Goal: Task Accomplishment & Management: Manage account settings

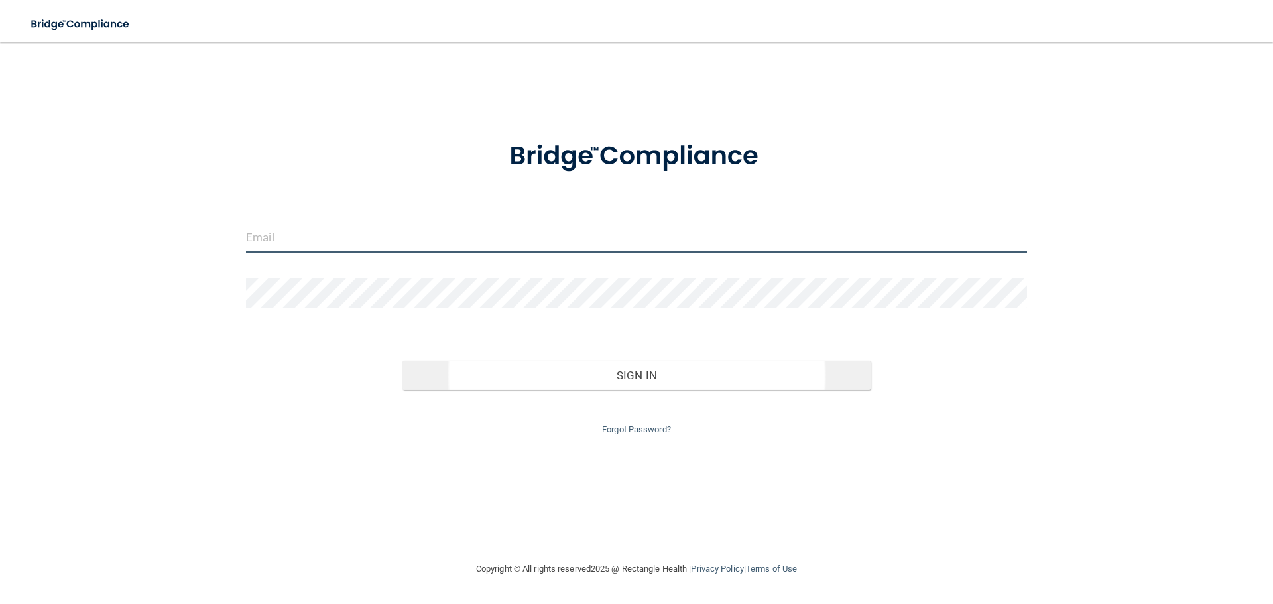
type input "jtisbe@rectanglehealth.com"
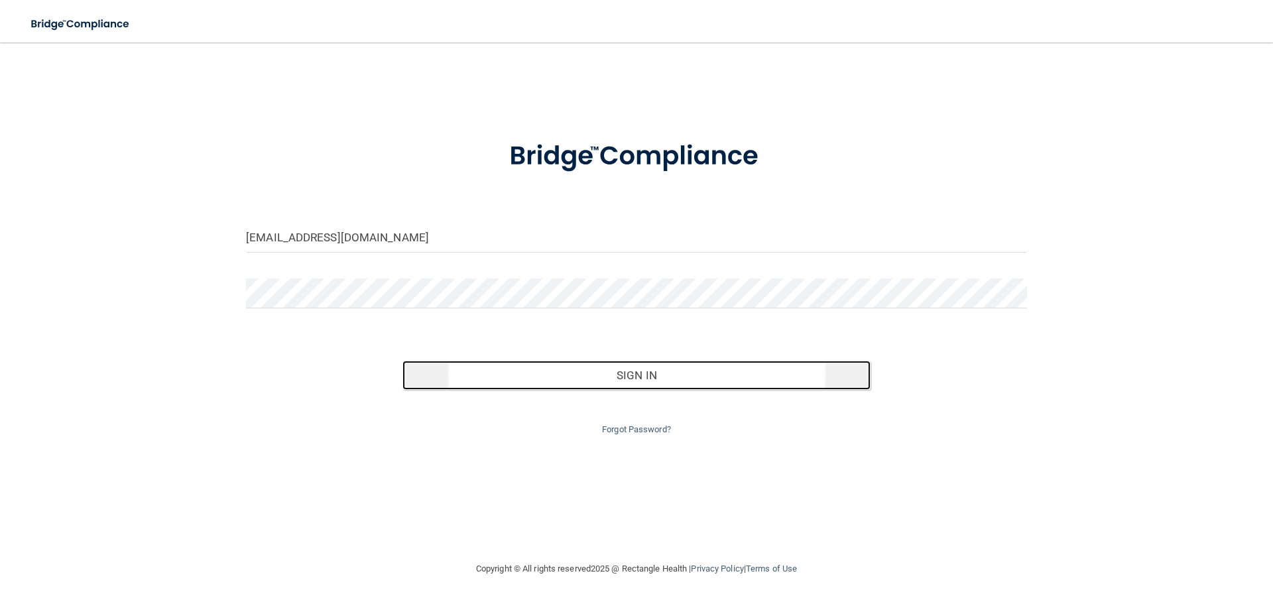
click at [592, 375] on button "Sign In" at bounding box center [636, 375] width 469 height 29
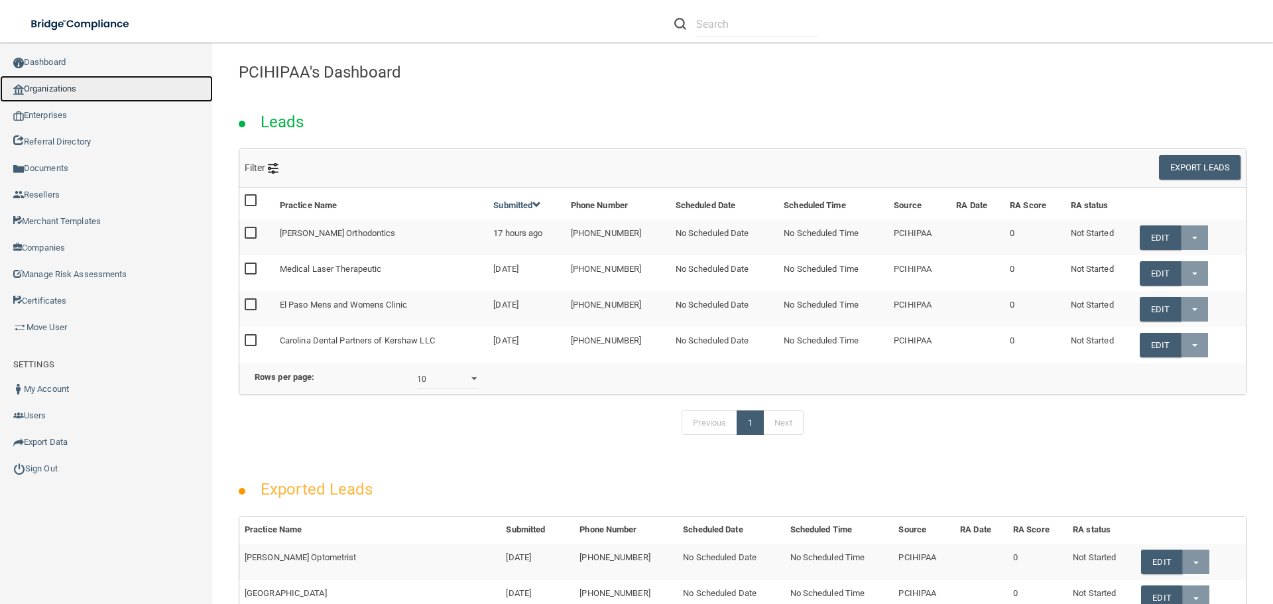
click at [64, 90] on link "Organizations" at bounding box center [106, 89] width 213 height 27
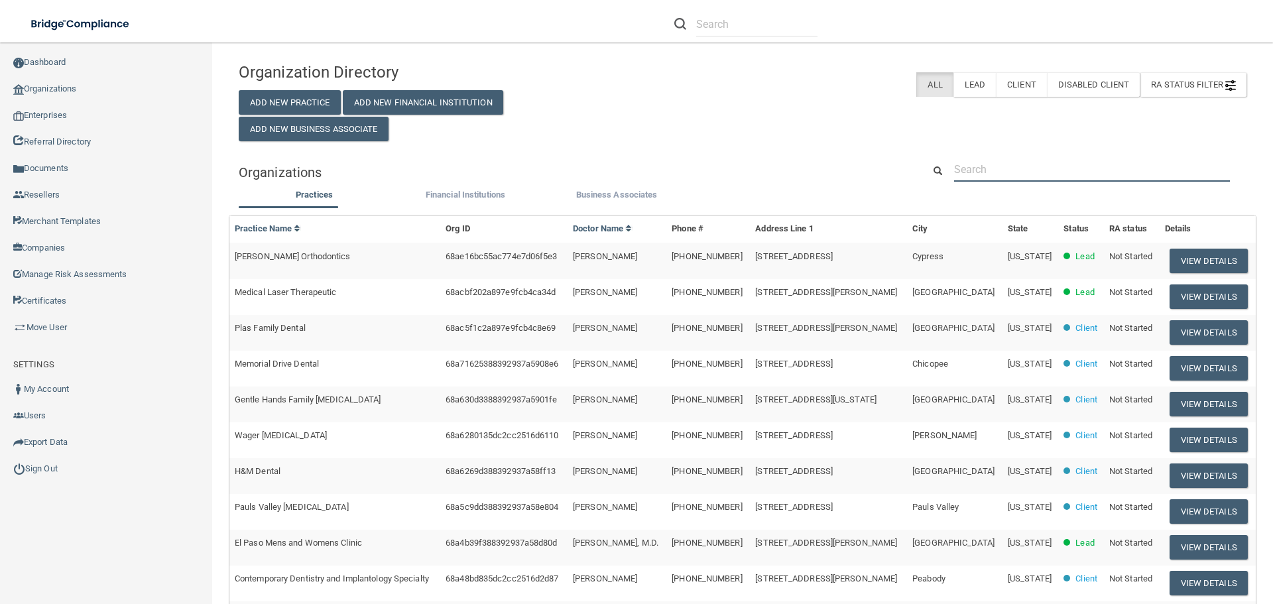
click at [971, 173] on input "text" at bounding box center [1092, 169] width 276 height 25
paste input "[PERSON_NAME] Dental PC"
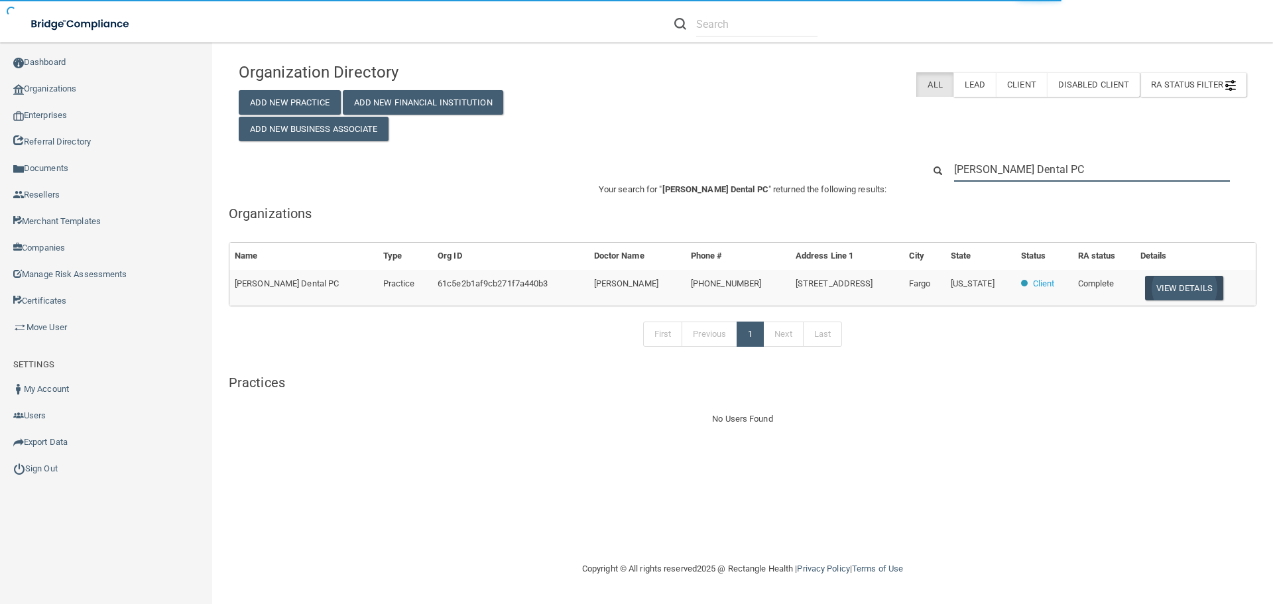
type input "[PERSON_NAME] Dental PC"
click at [1157, 289] on button "View Details" at bounding box center [1184, 288] width 78 height 25
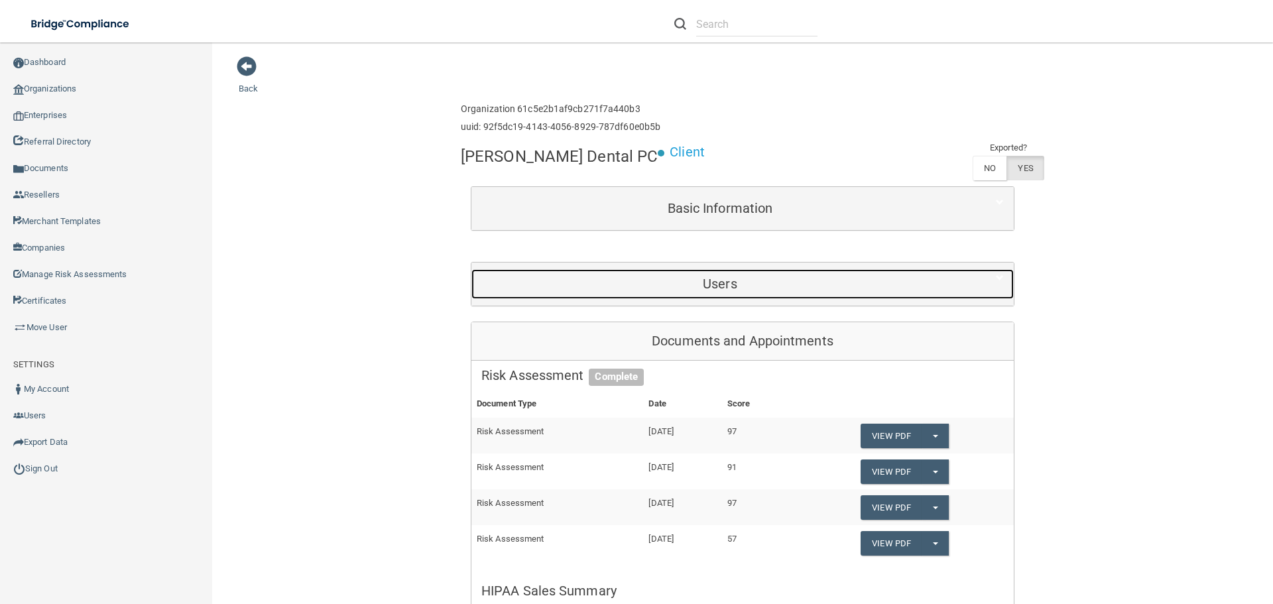
click at [720, 272] on div "Users" at bounding box center [719, 284] width 497 height 30
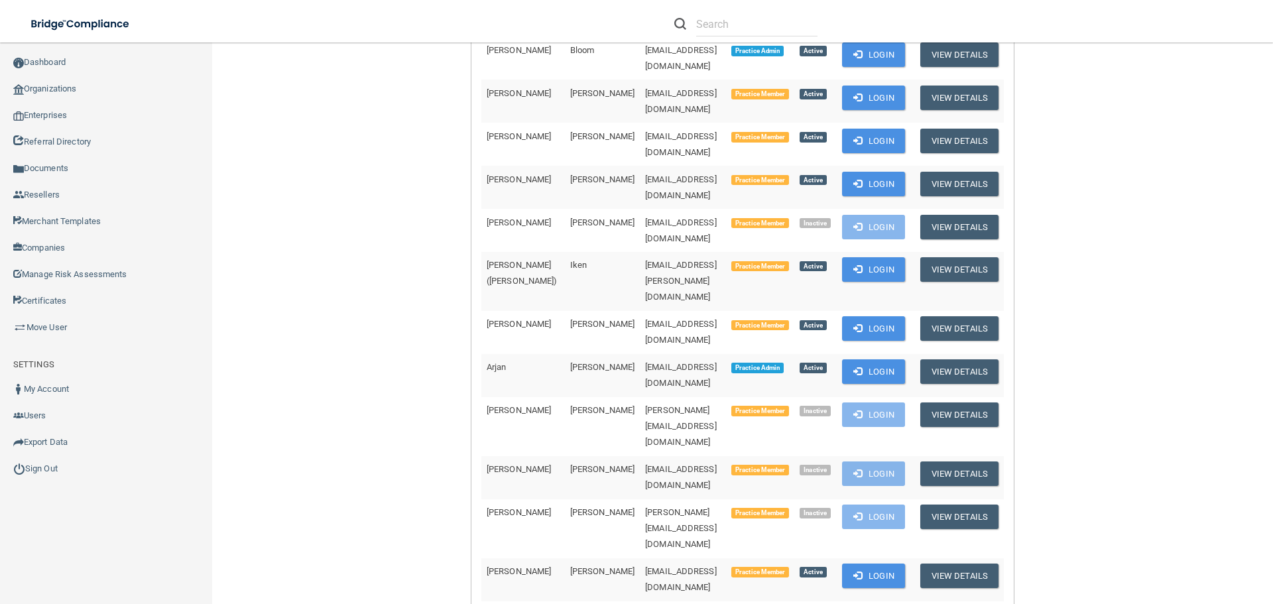
scroll to position [398, 0]
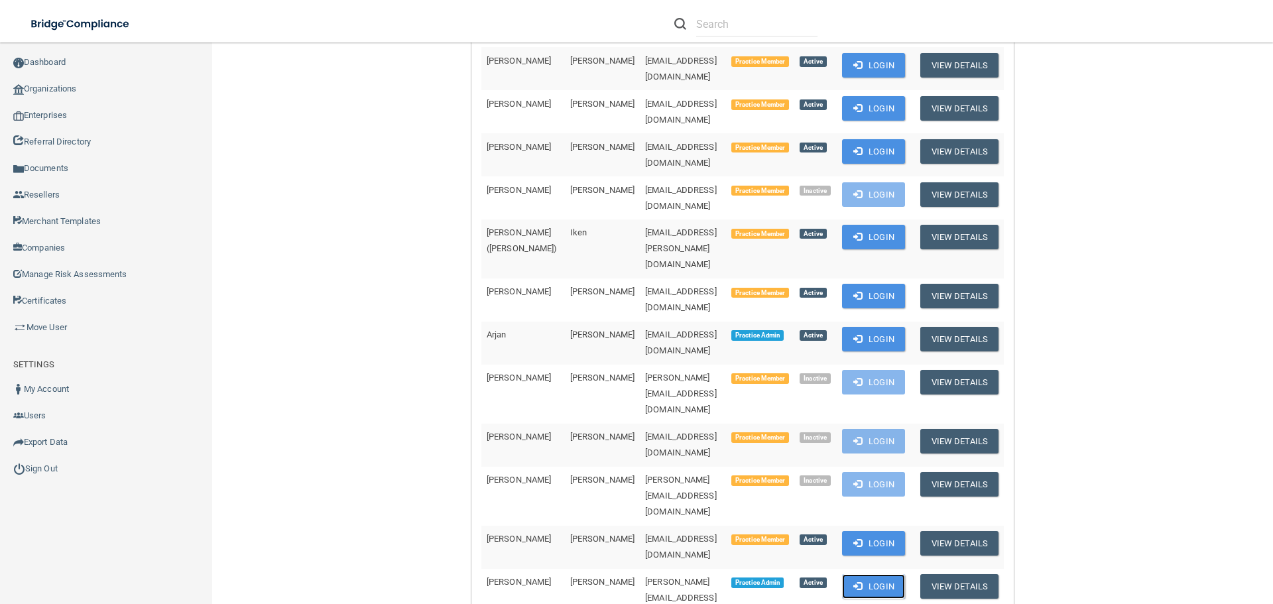
click at [883, 574] on button "Login" at bounding box center [873, 586] width 63 height 25
click at [42, 474] on link "Sign Out" at bounding box center [106, 468] width 213 height 27
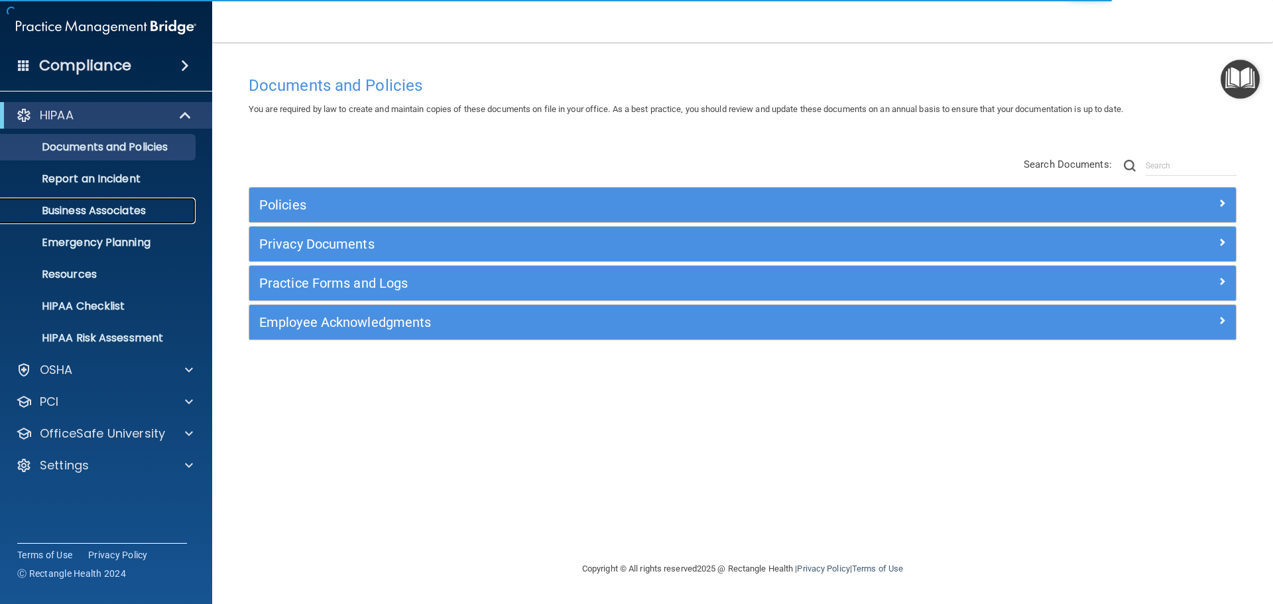
click at [114, 209] on p "Business Associates" at bounding box center [99, 210] width 181 height 13
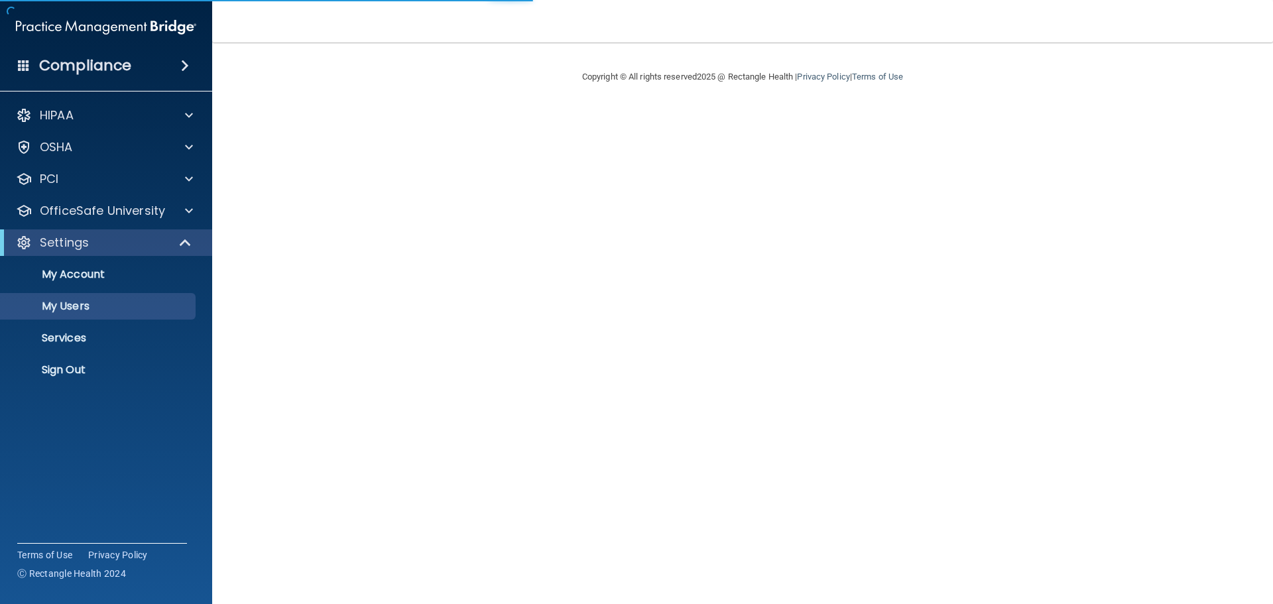
select select "20"
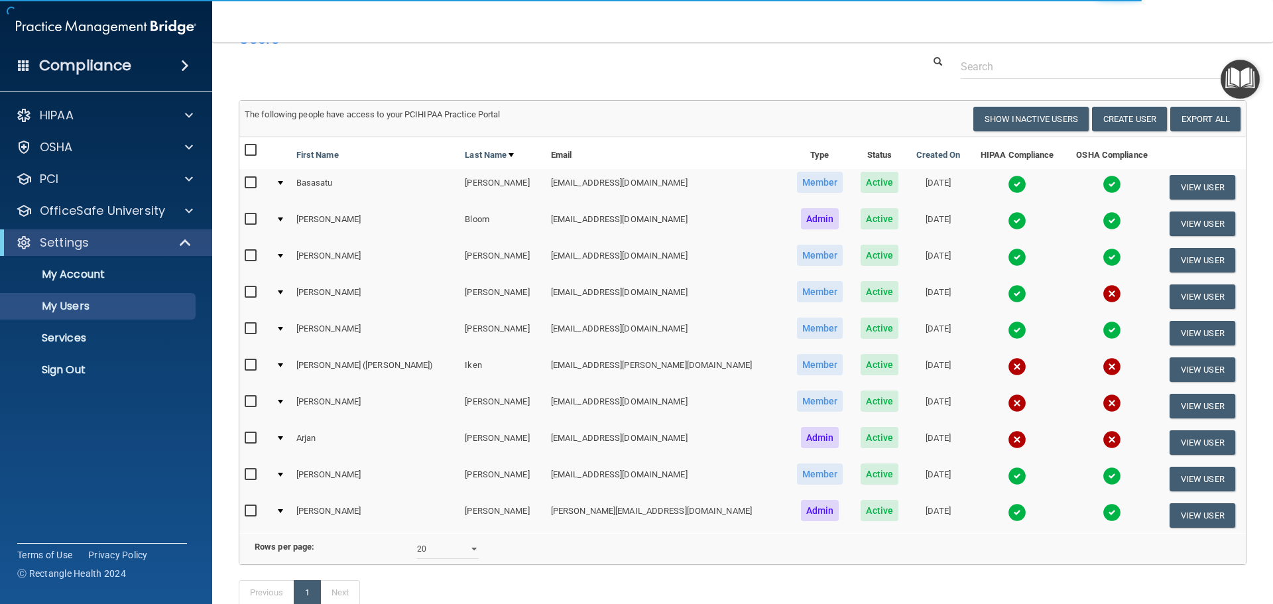
scroll to position [66, 0]
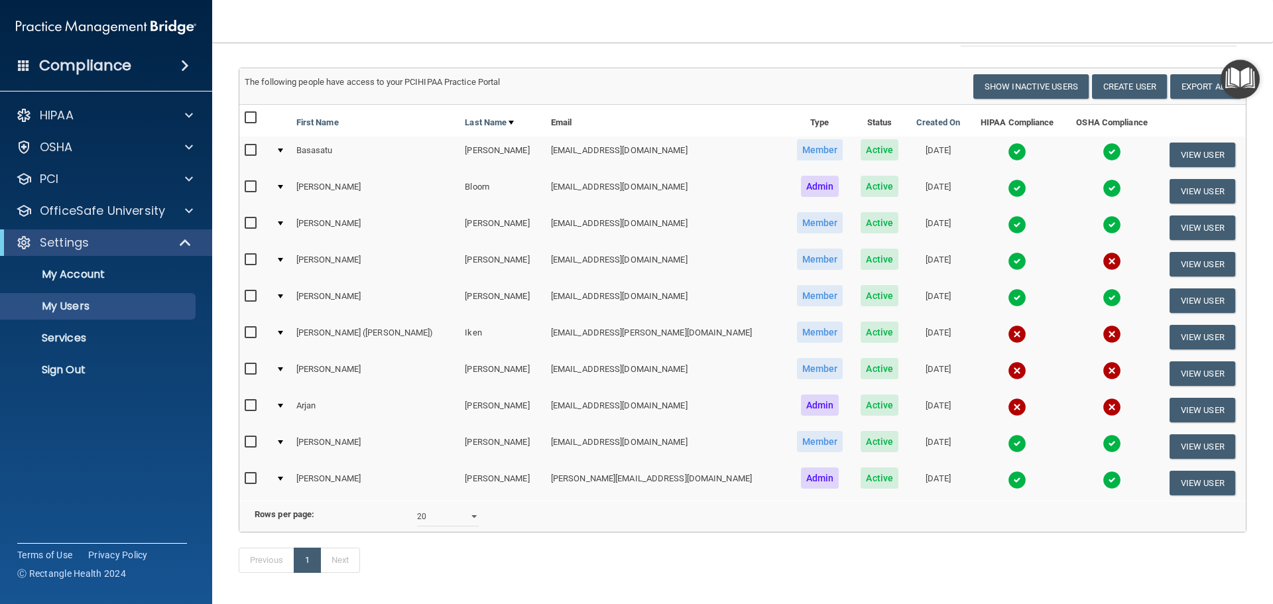
click at [1102, 265] on img at bounding box center [1111, 261] width 19 height 19
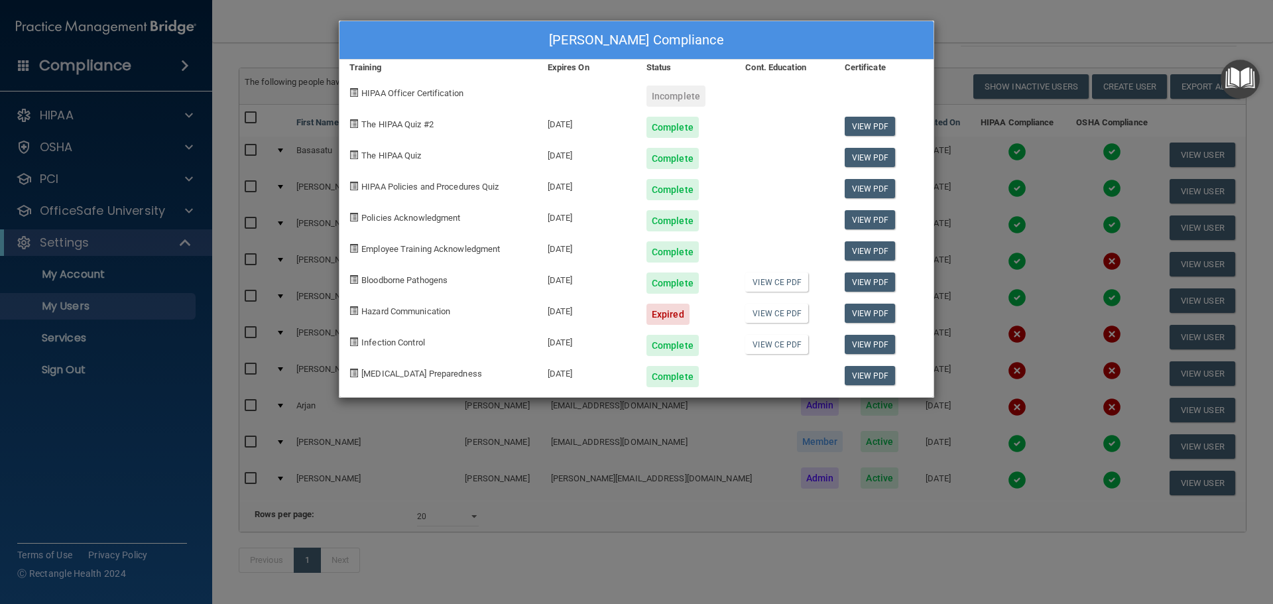
click at [984, 20] on div "Sue Enger's Compliance Training Expires On Status Cont. Education Certificate H…" at bounding box center [636, 302] width 1273 height 604
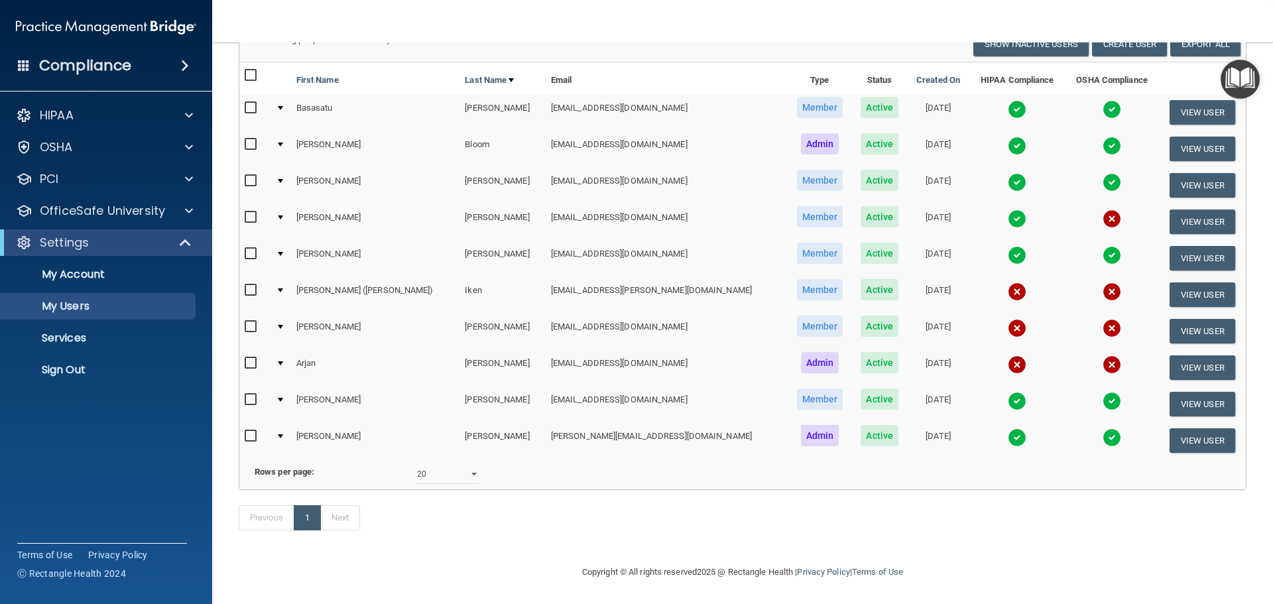
scroll to position [0, 0]
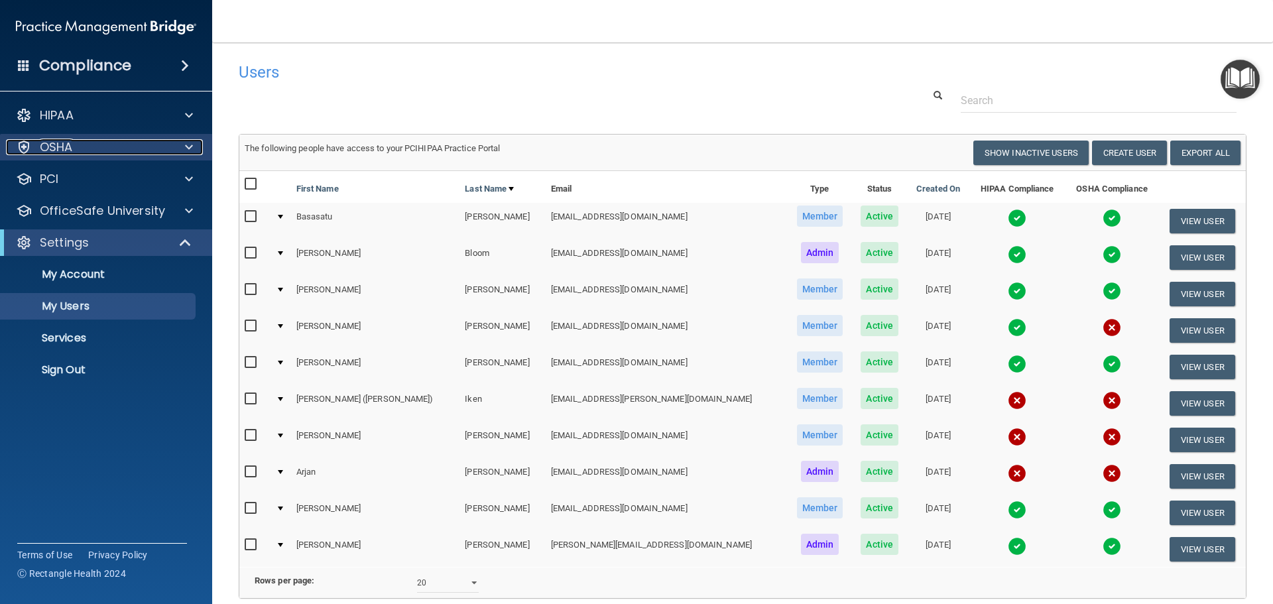
click at [182, 140] on div at bounding box center [186, 147] width 33 height 16
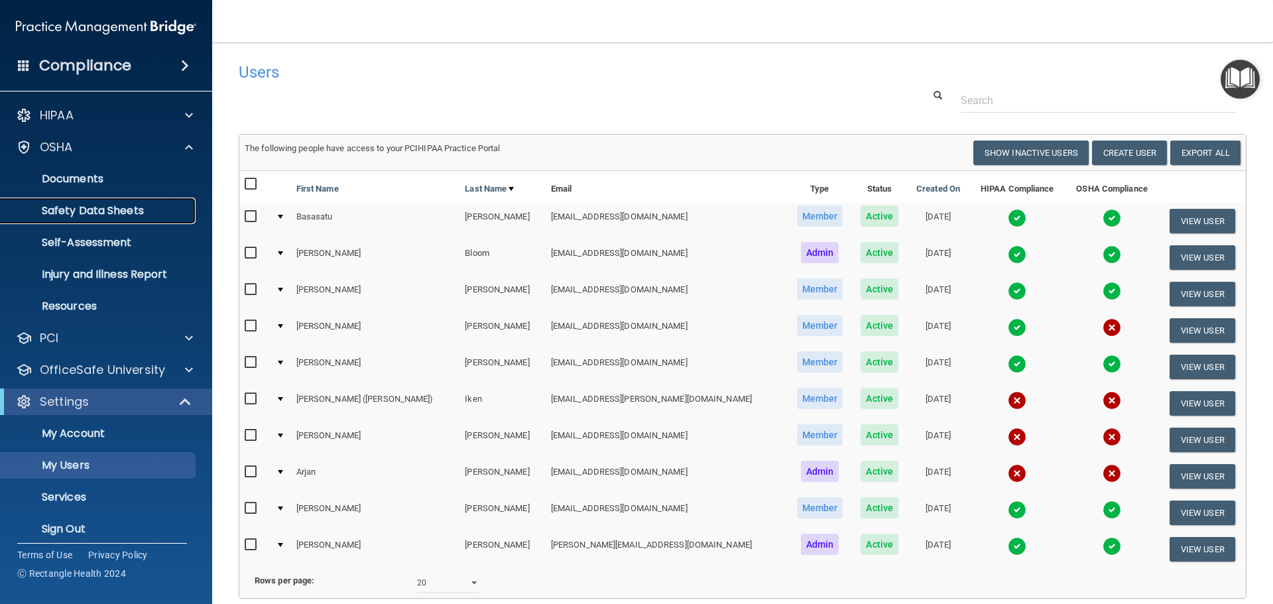
click at [117, 217] on p "Safety Data Sheets" at bounding box center [99, 210] width 181 height 13
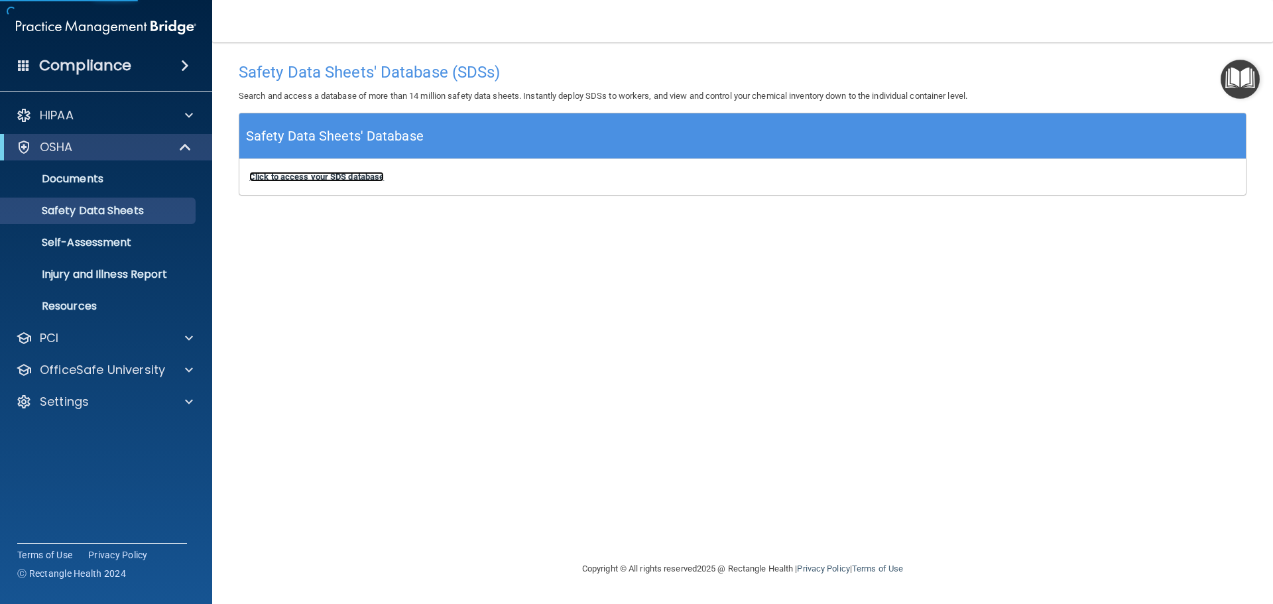
click at [338, 177] on b "Click to access your SDS database" at bounding box center [316, 177] width 135 height 10
click at [113, 174] on p "Documents" at bounding box center [99, 178] width 181 height 13
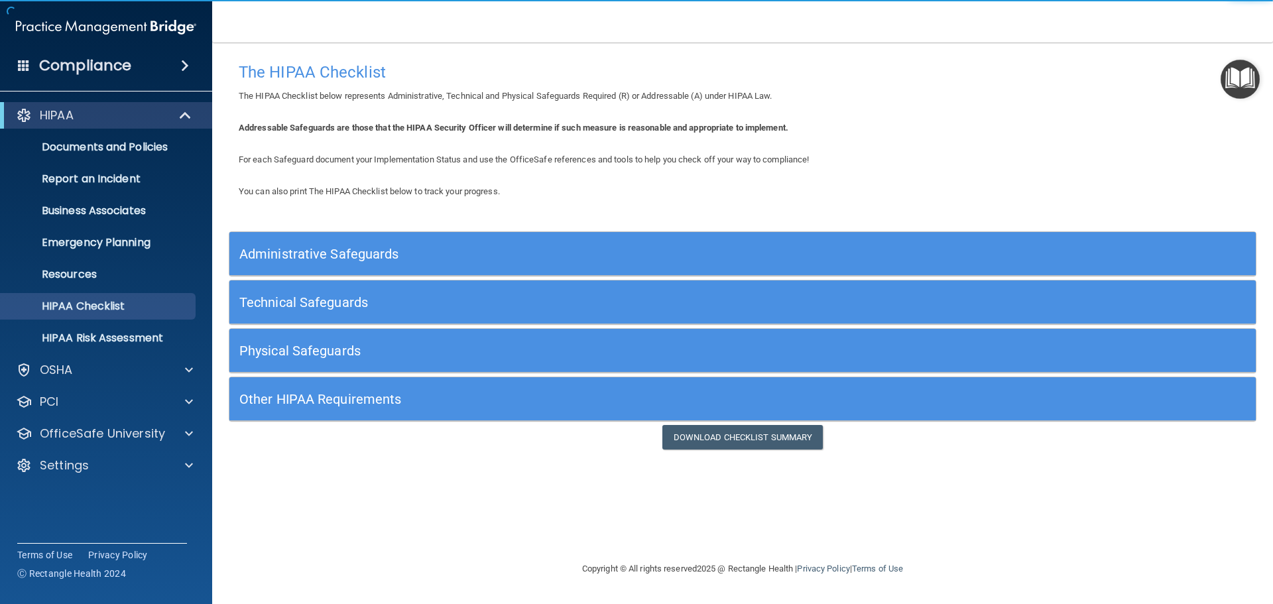
click at [514, 262] on div "Administrative Safeguards" at bounding box center [613, 254] width 769 height 30
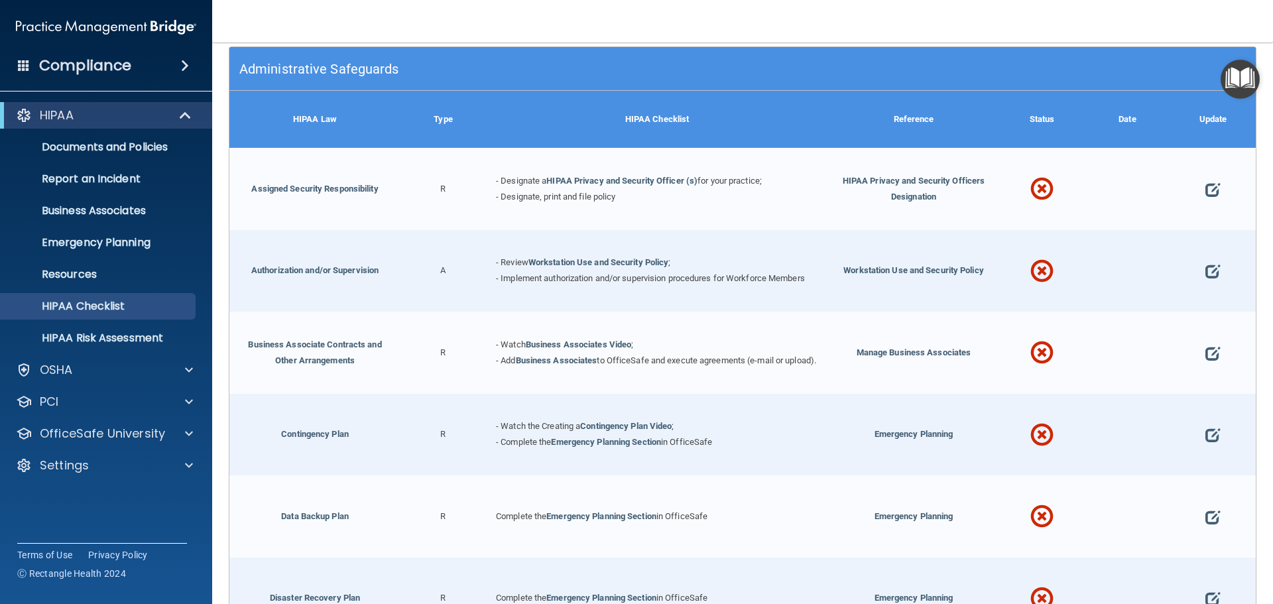
scroll to position [199, 0]
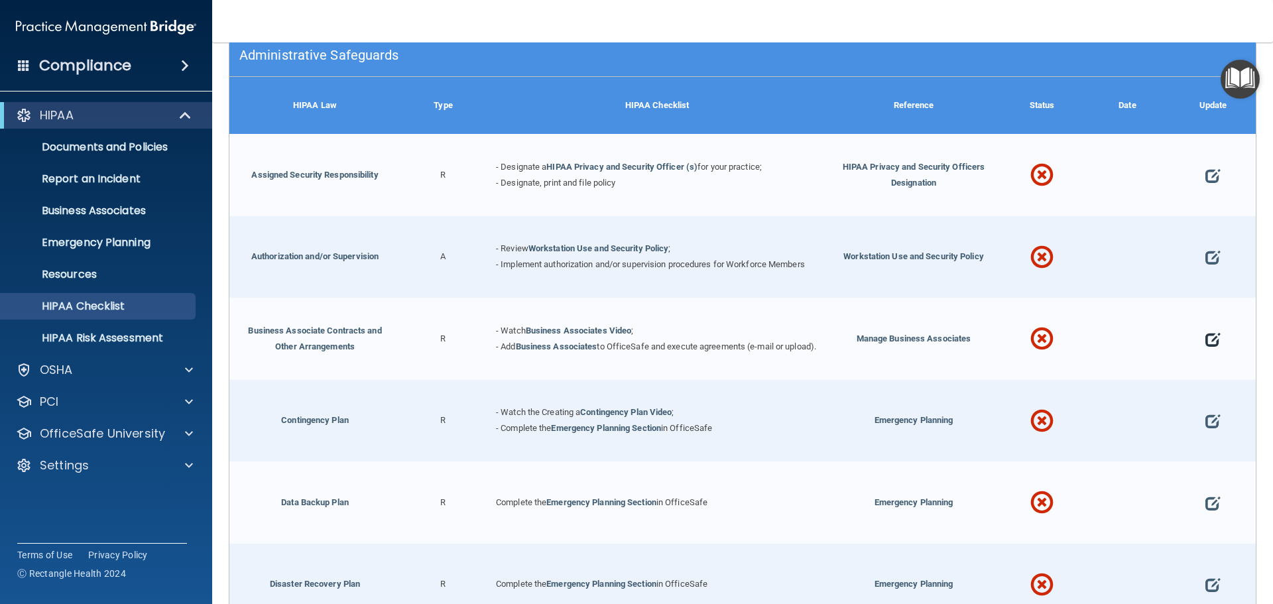
click at [1207, 347] on span at bounding box center [1212, 339] width 15 height 41
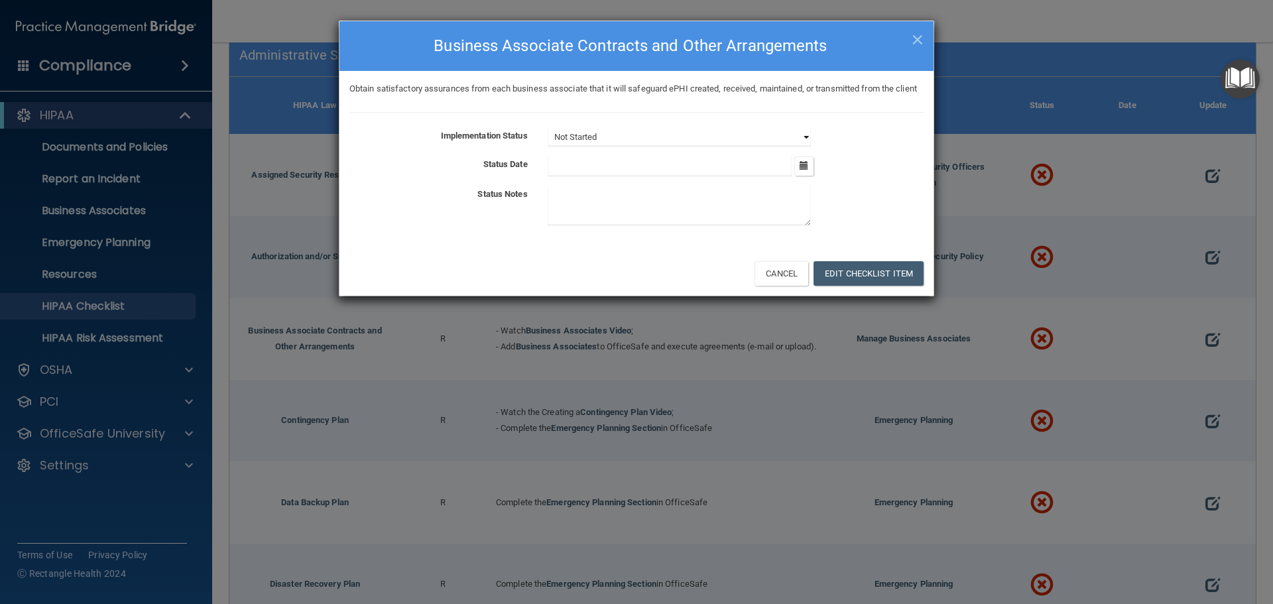
click at [803, 146] on select "Not Started In Progress Completed" at bounding box center [678, 137] width 263 height 19
click at [923, 36] on div "× Close Business Associate Contracts and Other Arrangements" at bounding box center [636, 46] width 594 height 50
click at [925, 38] on div "× Close Business Associate Contracts and Other Arrangements" at bounding box center [636, 46] width 594 height 50
click at [921, 35] on span "×" at bounding box center [917, 38] width 12 height 27
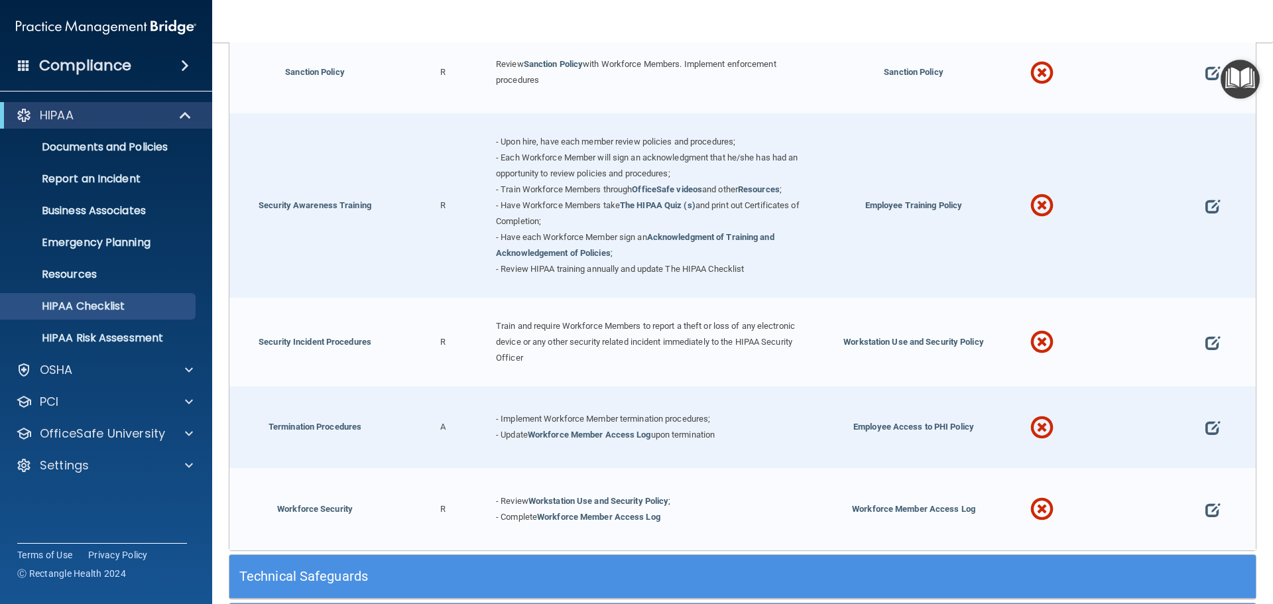
scroll to position [1304, 0]
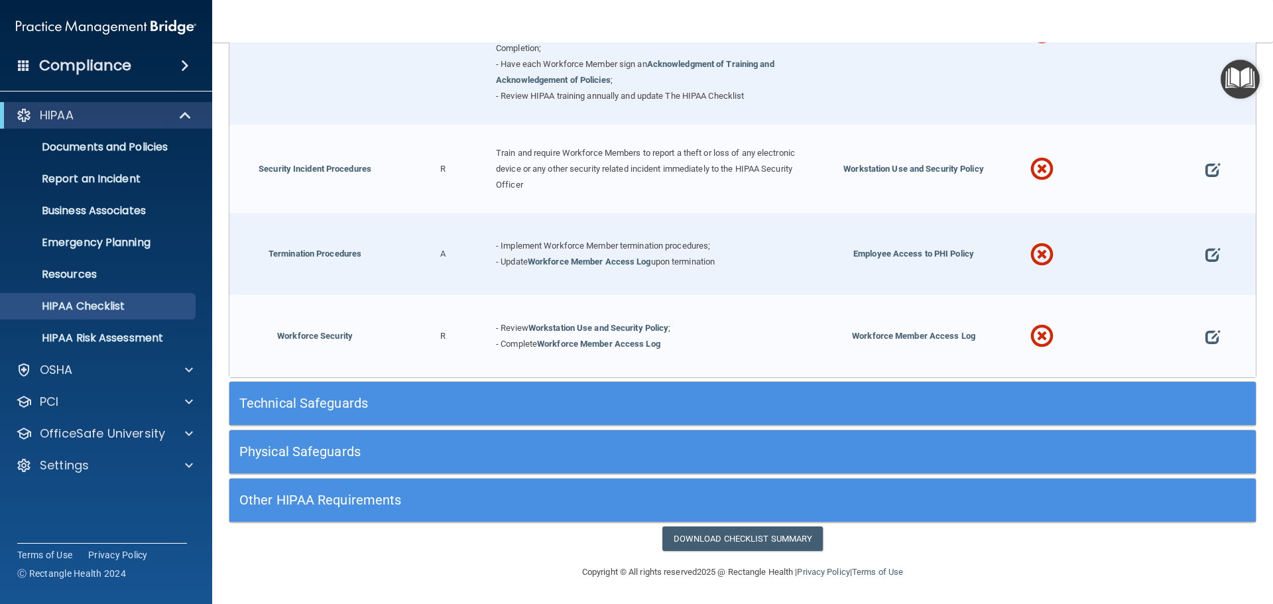
click at [425, 409] on h5 "Technical Safeguards" at bounding box center [614, 403] width 750 height 15
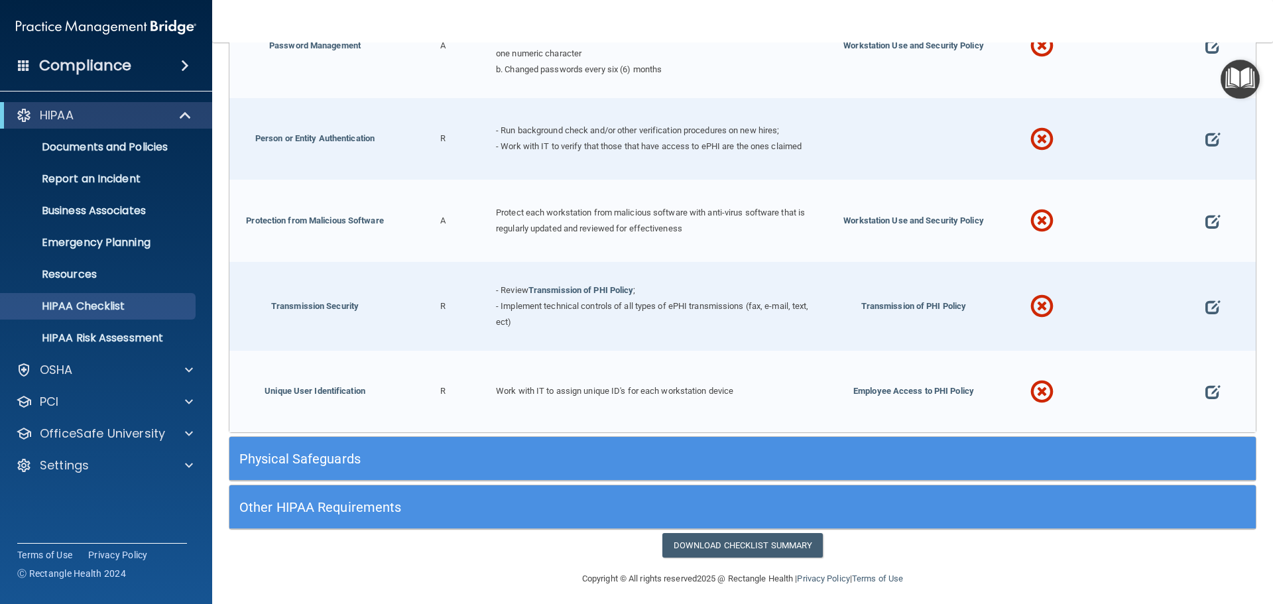
scroll to position [2452, 0]
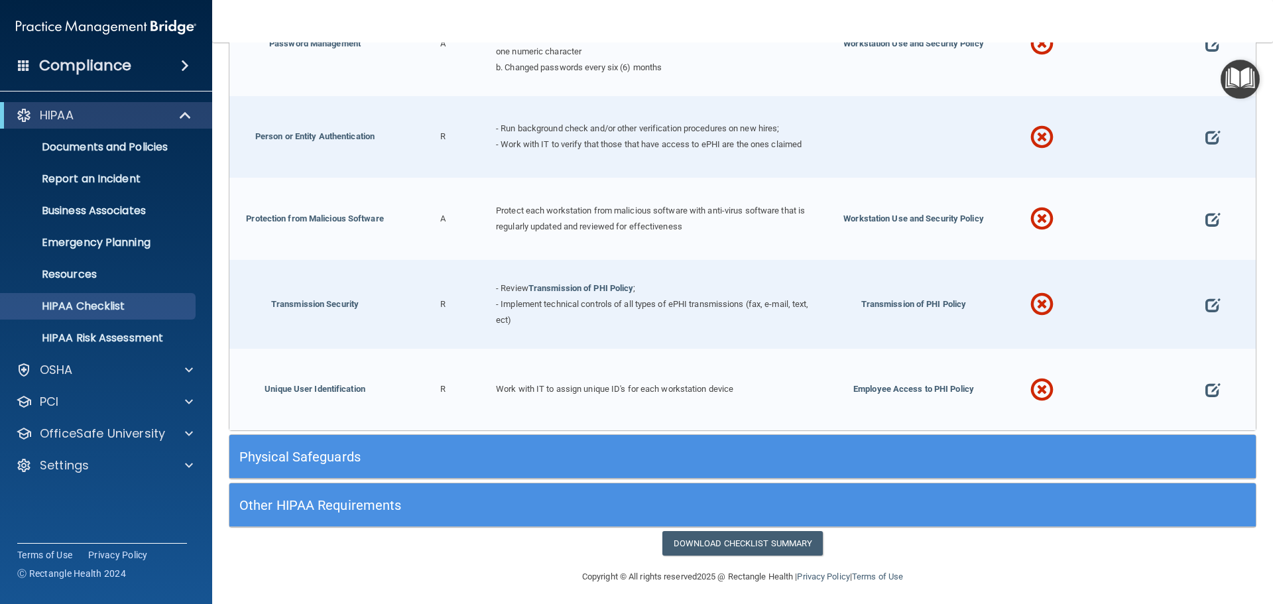
click at [391, 451] on h5 "Physical Safeguards" at bounding box center [614, 456] width 750 height 15
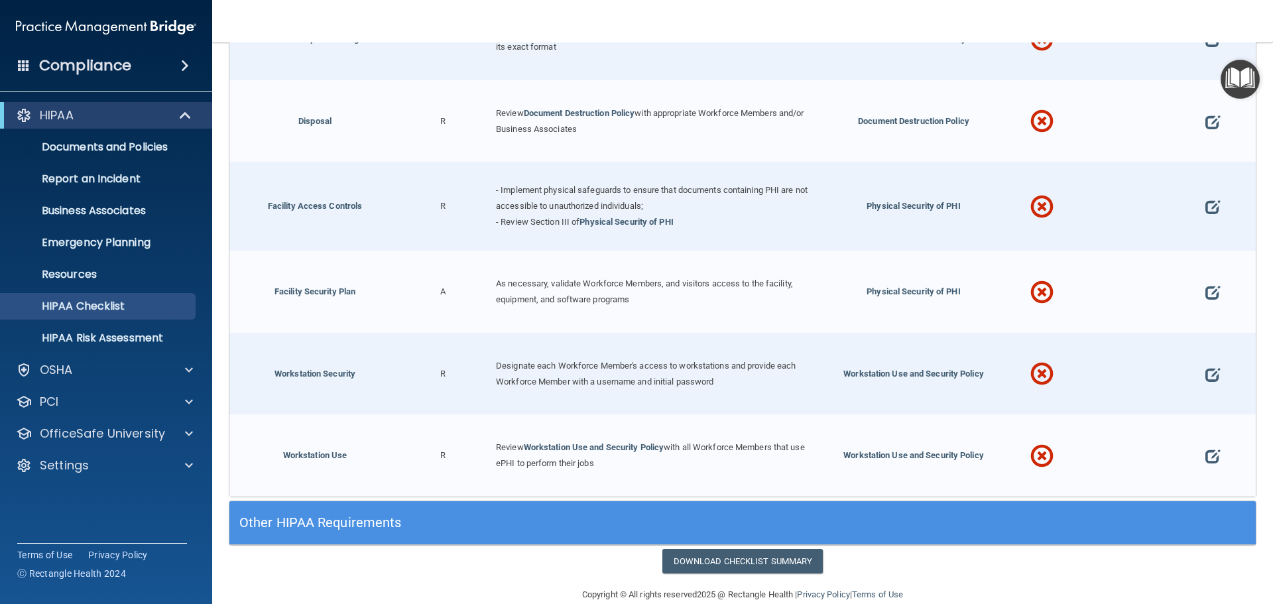
scroll to position [3084, 0]
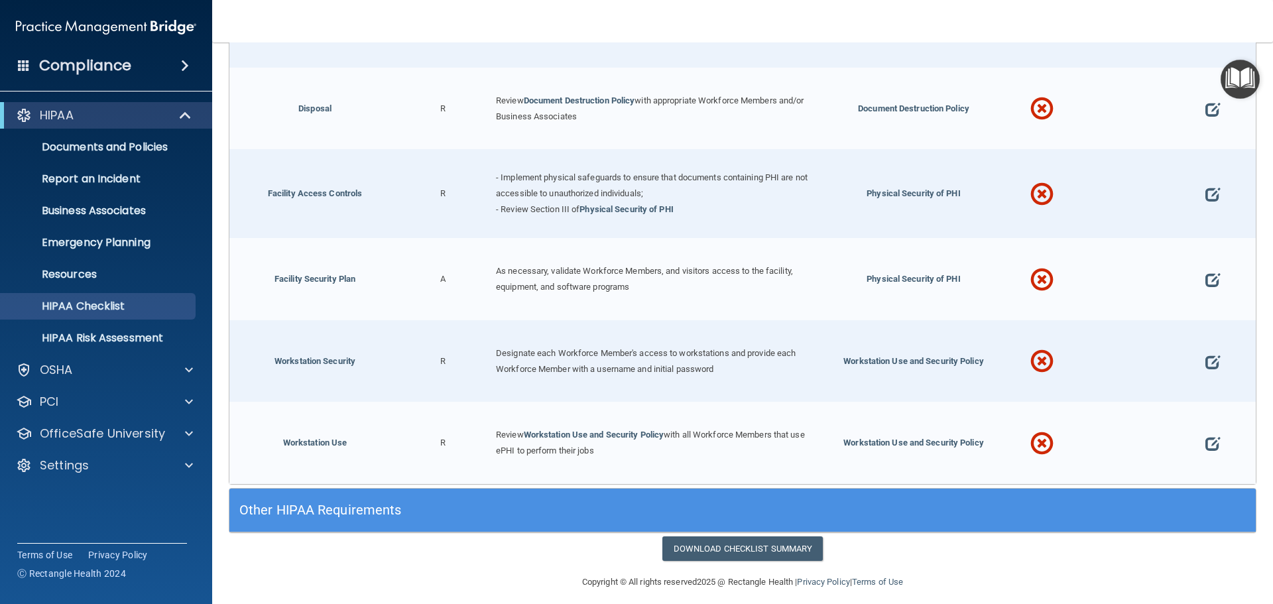
click at [451, 506] on h5 "Other HIPAA Requirements" at bounding box center [614, 509] width 750 height 15
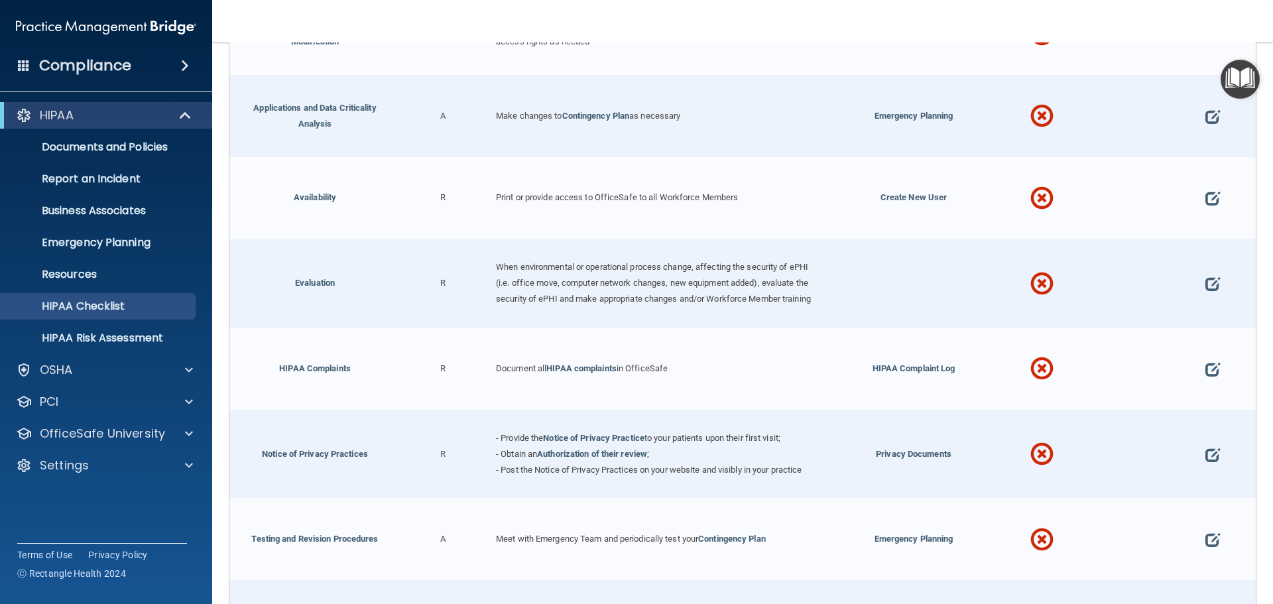
scroll to position [3813, 0]
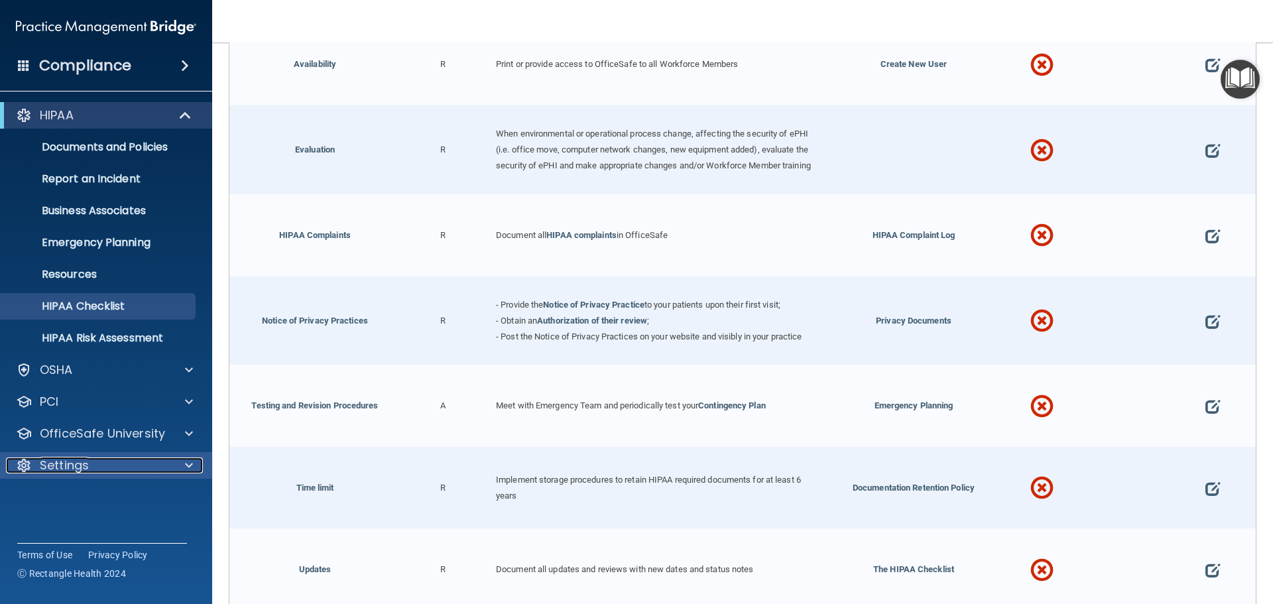
click at [192, 461] on span at bounding box center [189, 465] width 8 height 16
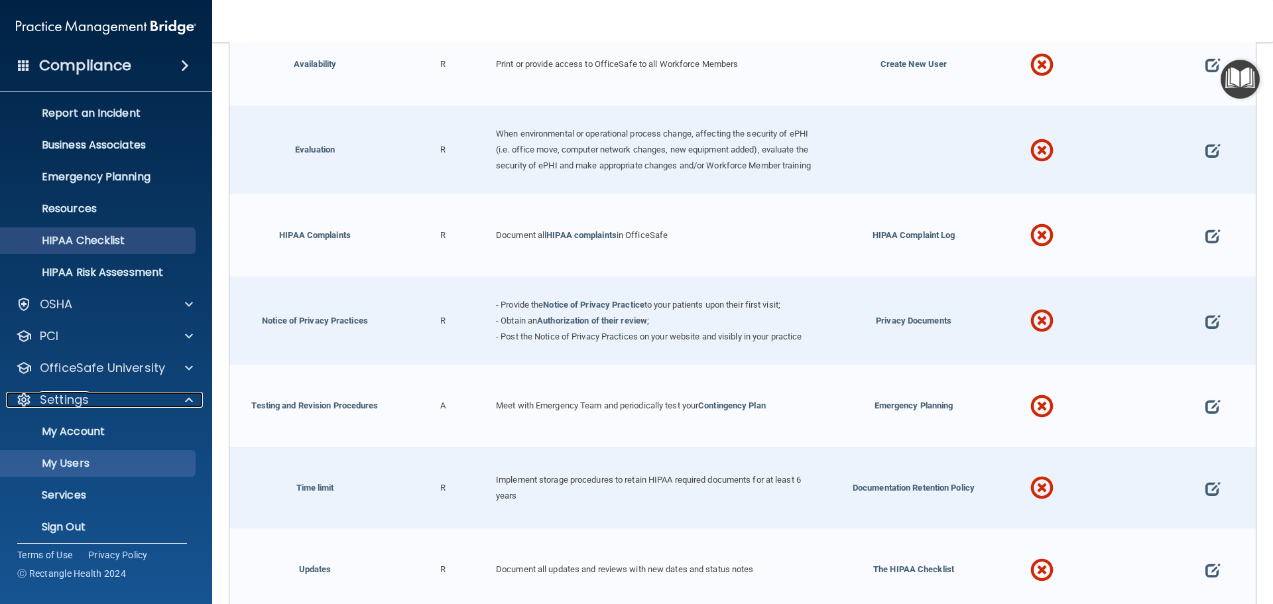
scroll to position [69, 0]
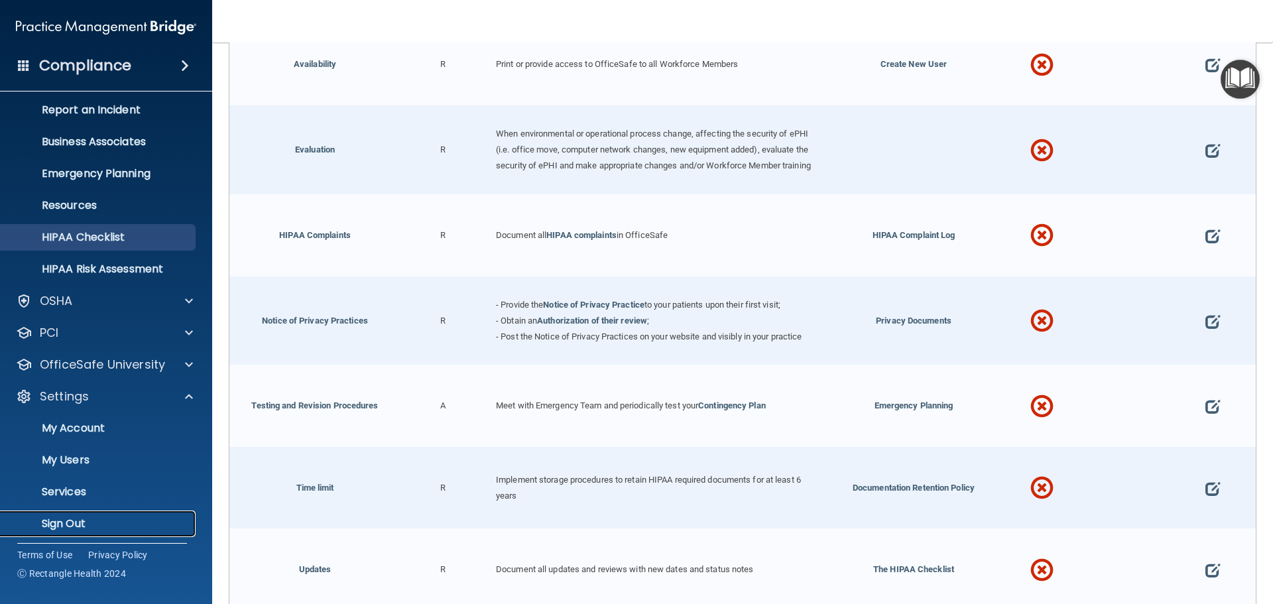
click at [84, 526] on p "Sign Out" at bounding box center [99, 523] width 181 height 13
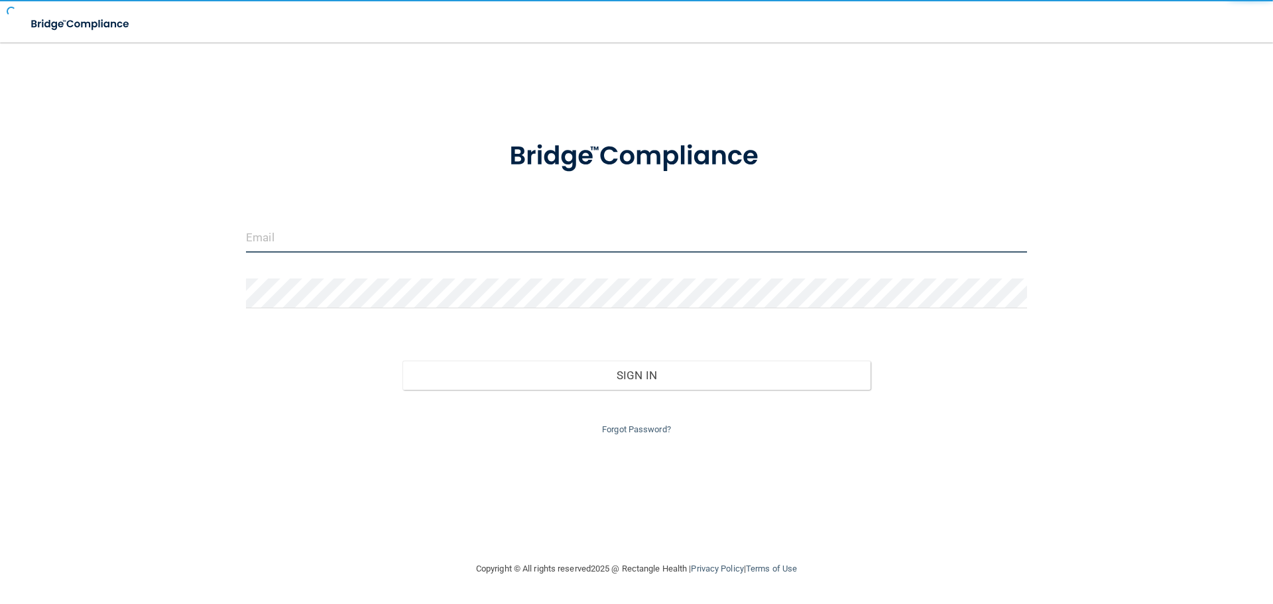
type input "[EMAIL_ADDRESS][DOMAIN_NAME]"
